Goal: Navigation & Orientation: Find specific page/section

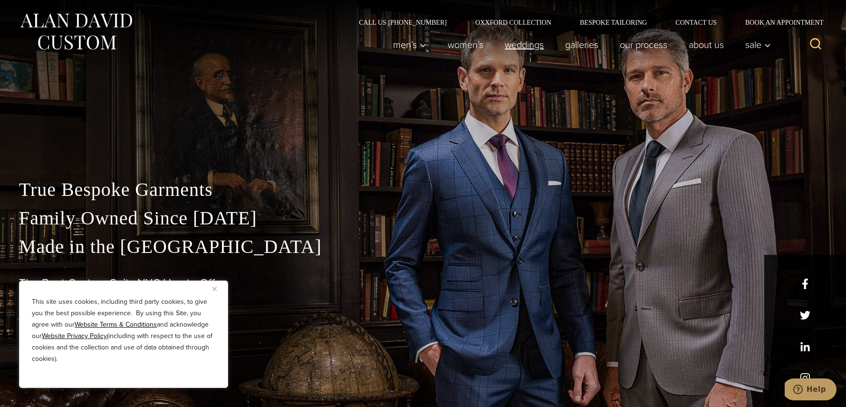
click at [528, 45] on link "weddings" at bounding box center [524, 44] width 60 height 19
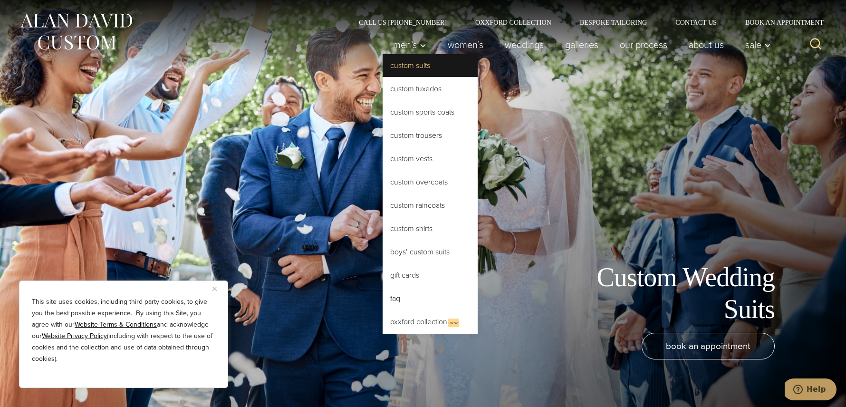
click at [434, 70] on link "Custom Suits" at bounding box center [429, 65] width 95 height 23
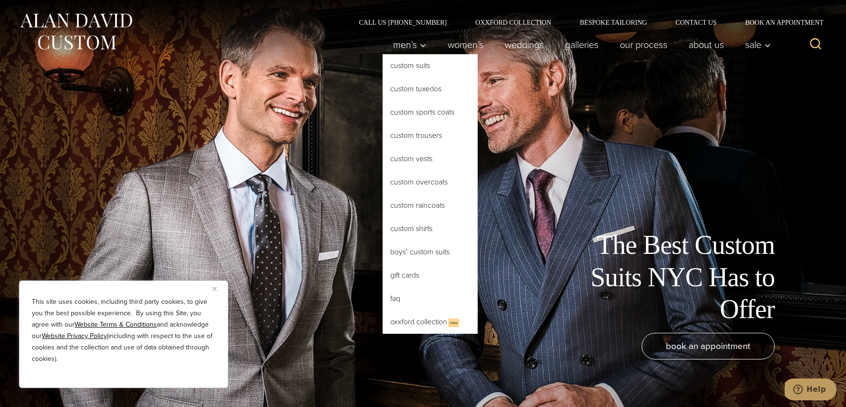
click at [414, 63] on link "Custom Suits" at bounding box center [429, 65] width 95 height 23
